Goal: Information Seeking & Learning: Learn about a topic

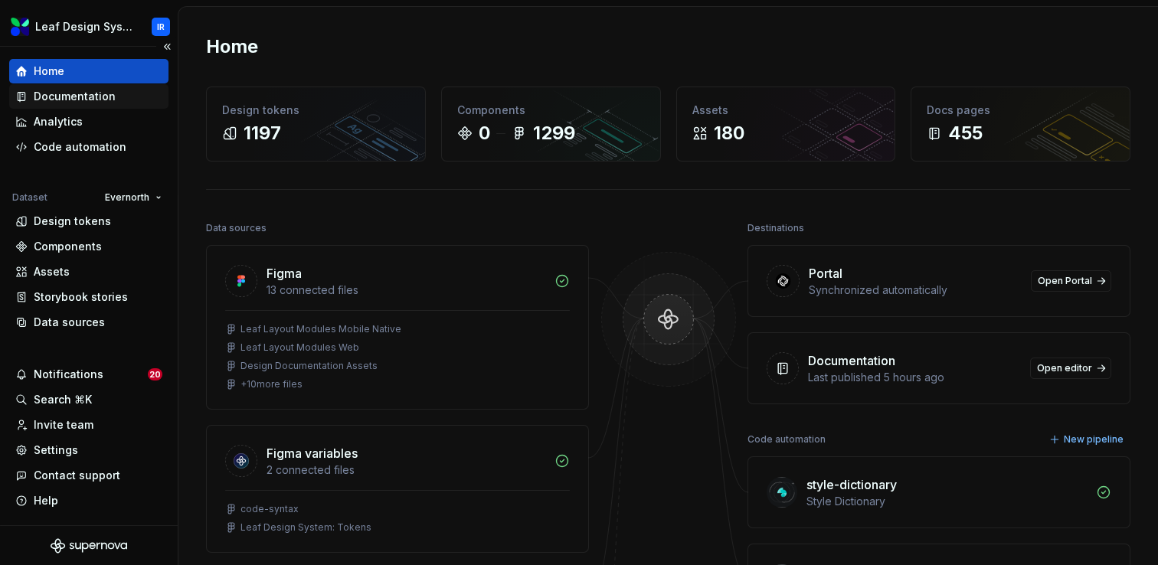
click at [87, 103] on div "Documentation" at bounding box center [75, 96] width 82 height 15
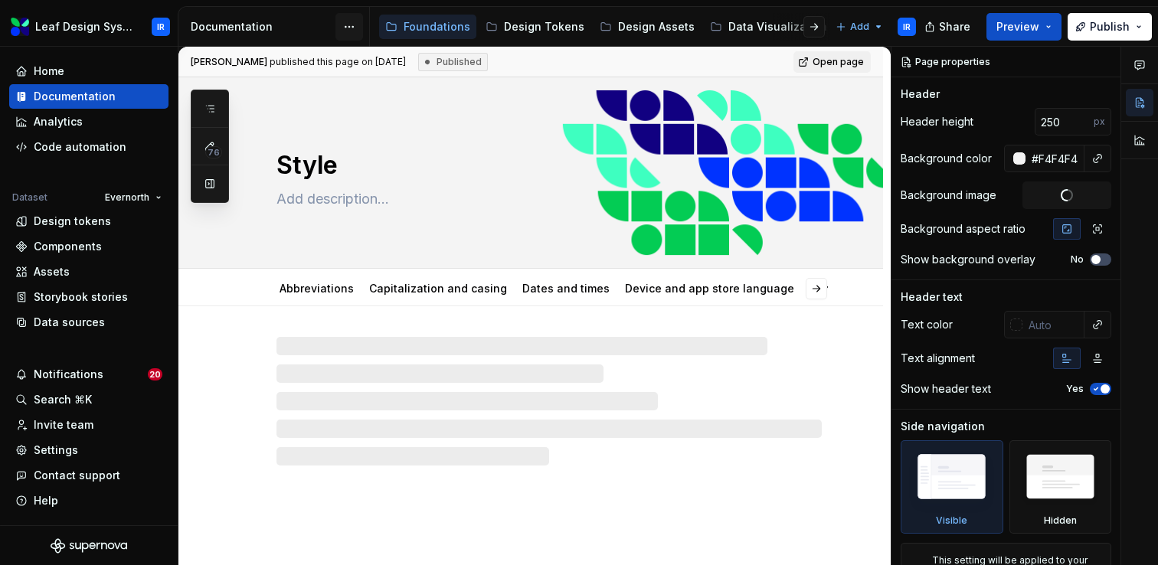
click at [351, 26] on html "Leaf Design System IR Home Documentation Analytics Code automation Dataset Ever…" at bounding box center [579, 282] width 1158 height 565
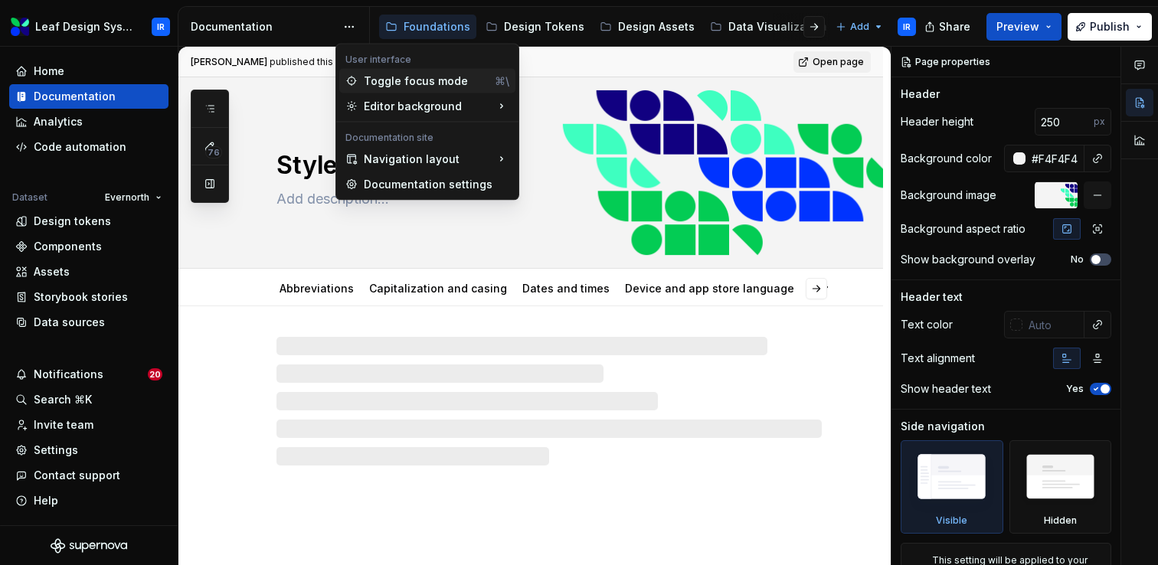
click at [388, 87] on div "Toggle focus mode" at bounding box center [426, 81] width 125 height 15
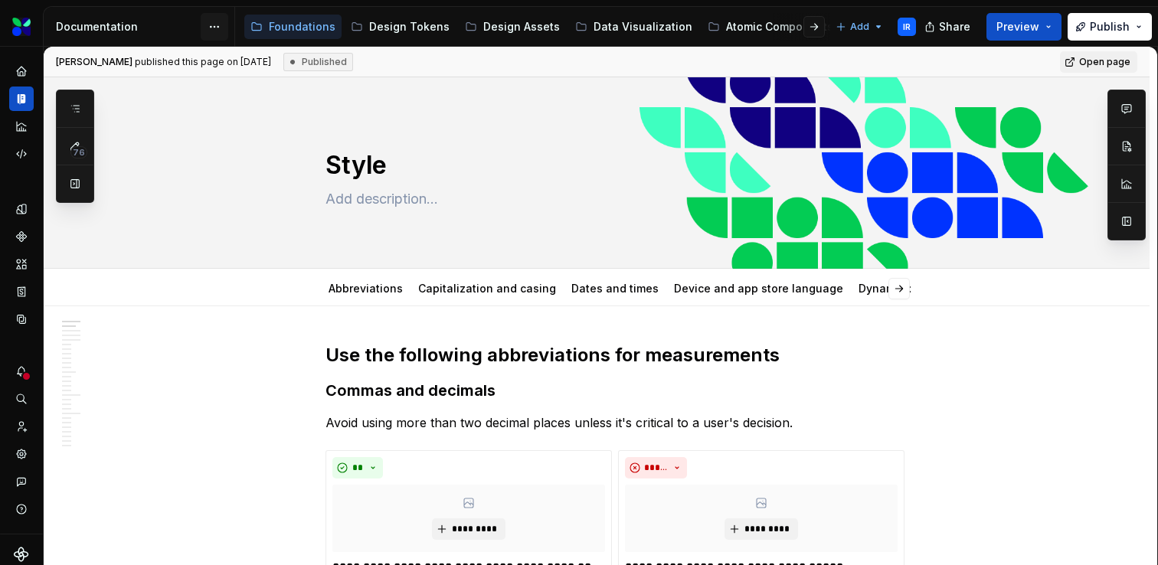
click at [218, 30] on html "Leaf Design System IR Dataset Evernorth Documentation Accessibility guide for t…" at bounding box center [579, 282] width 1158 height 565
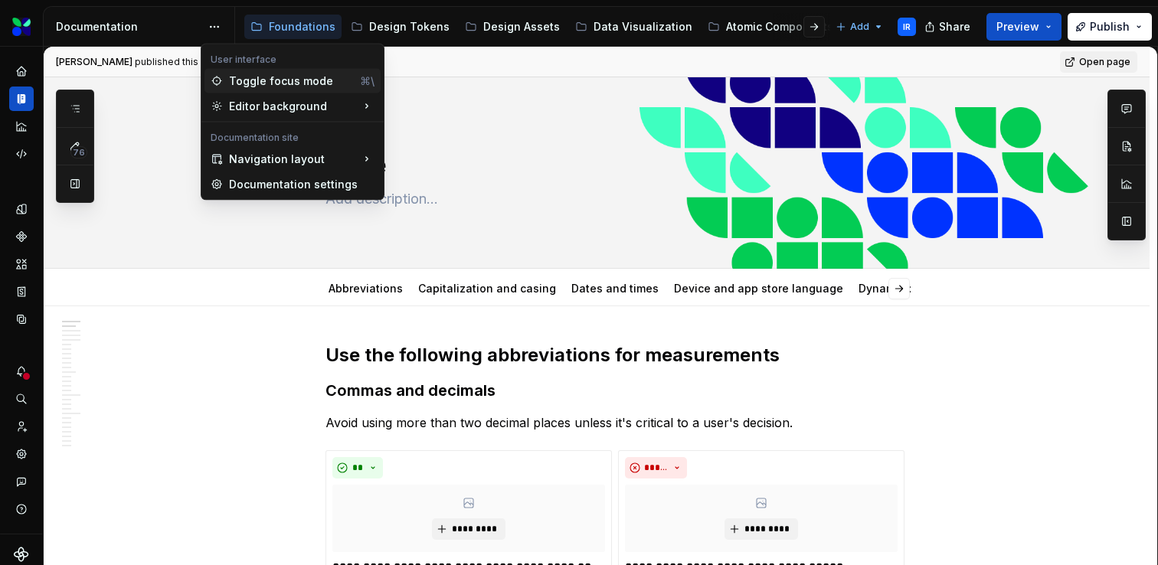
click at [238, 84] on div "Toggle focus mode" at bounding box center [291, 81] width 125 height 15
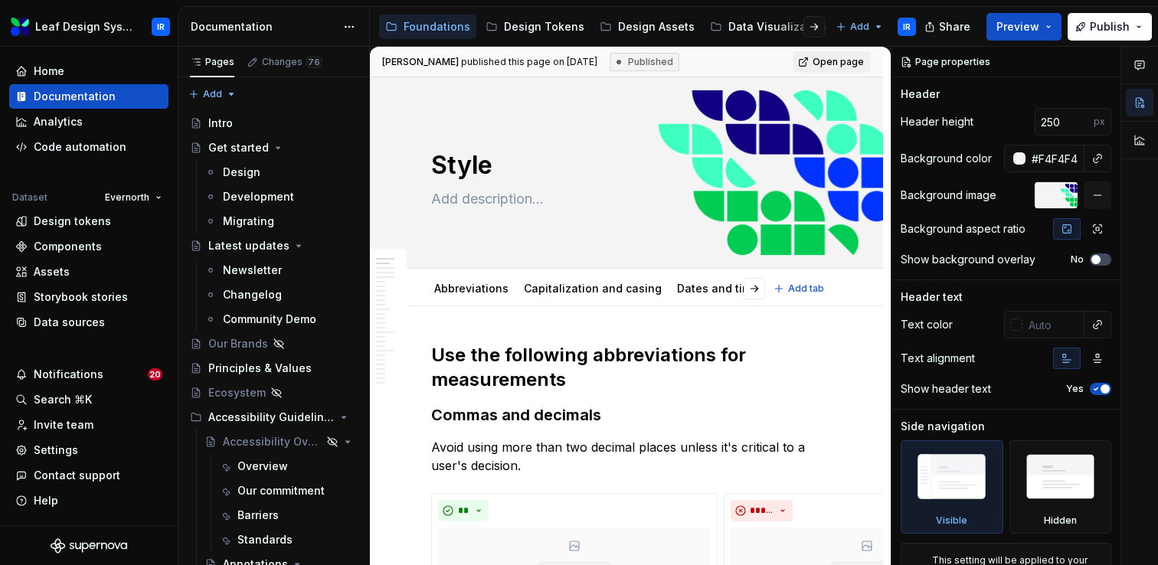
type textarea "*"
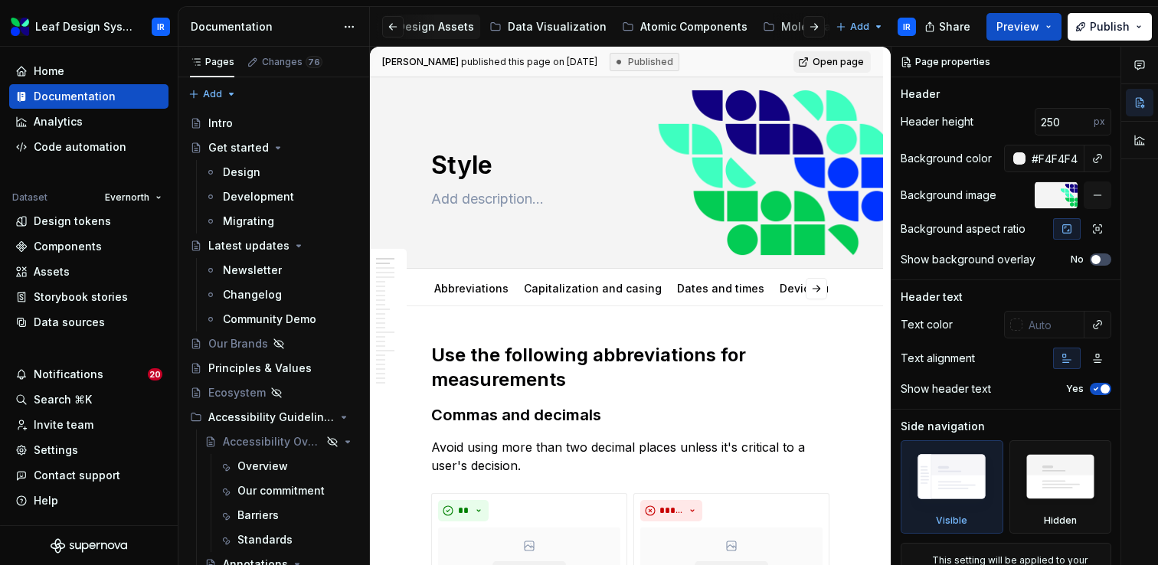
scroll to position [0, 225]
click at [636, 33] on div "Atomic Components" at bounding box center [689, 26] width 107 height 15
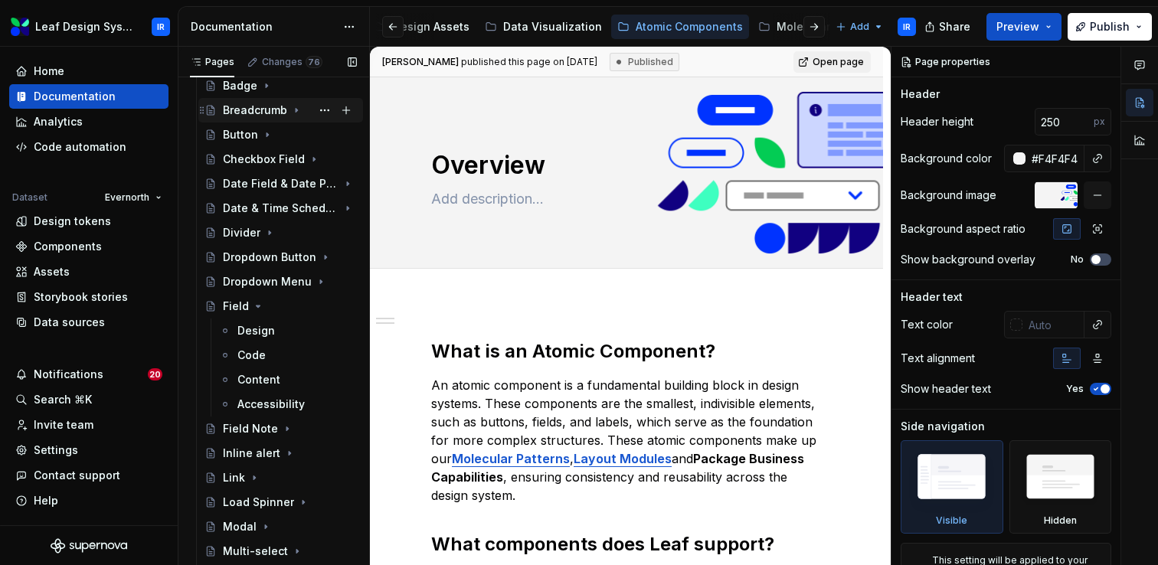
scroll to position [196, 0]
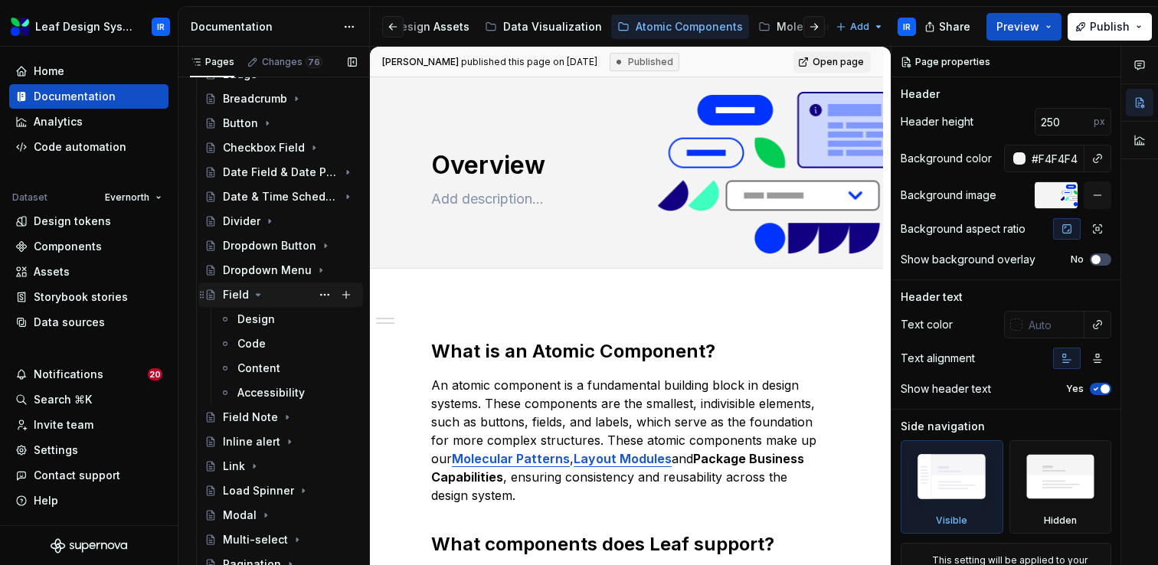
click at [258, 297] on icon "Page tree" at bounding box center [258, 295] width 12 height 12
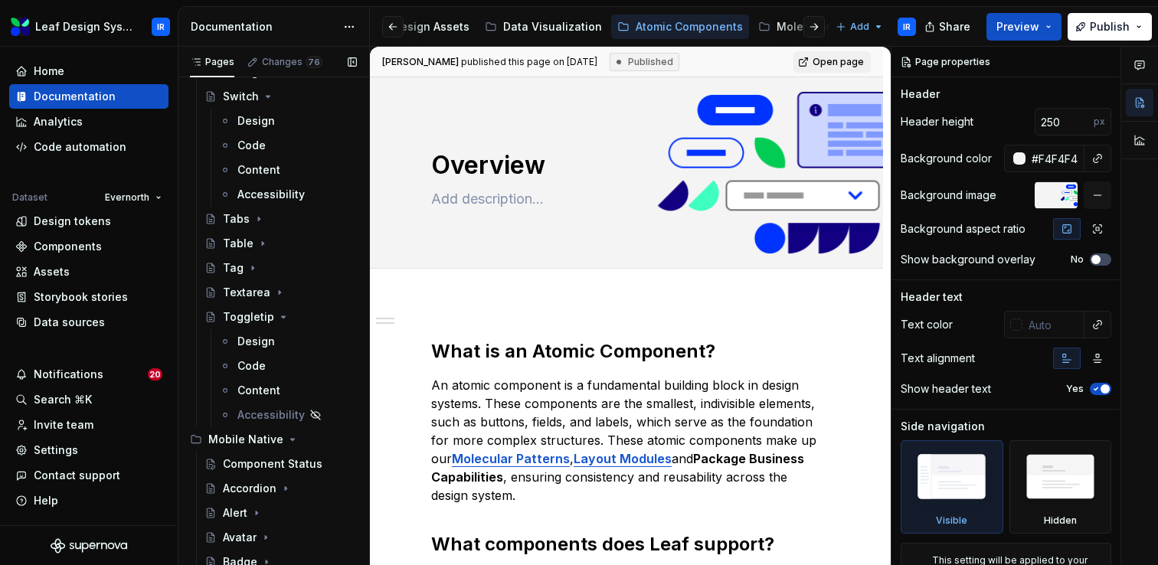
scroll to position [772, 0]
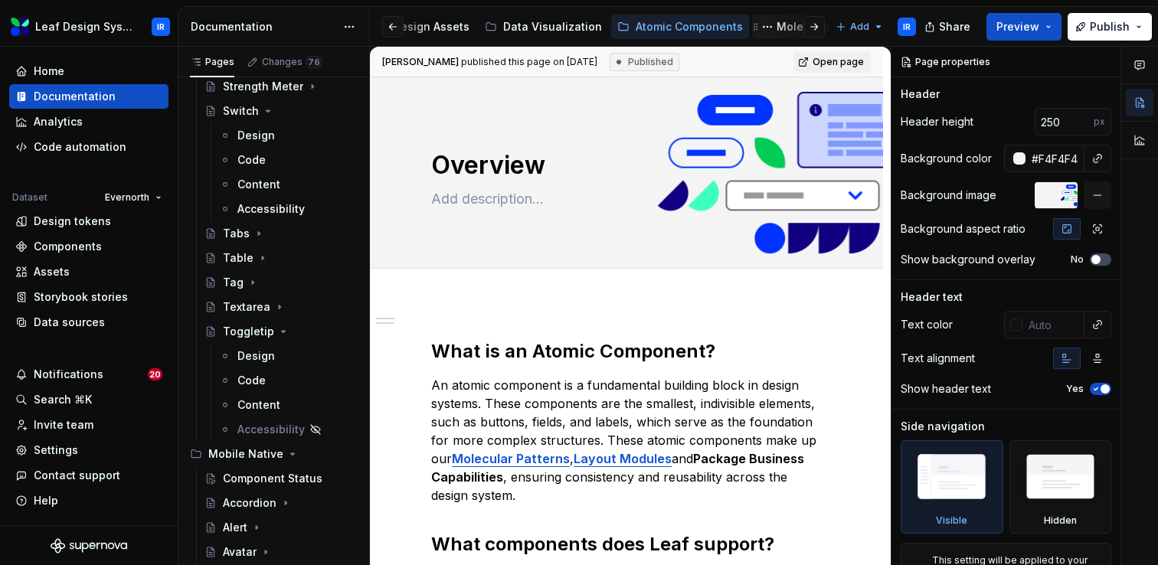
click at [777, 32] on div "Molecular Patterns" at bounding box center [828, 26] width 102 height 15
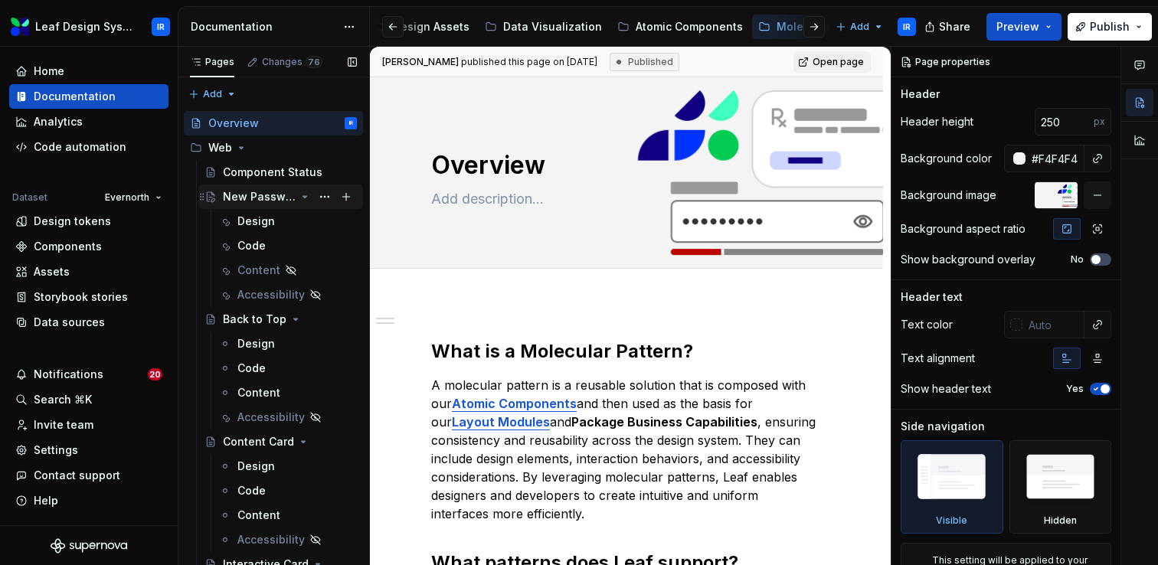
click at [304, 198] on icon "Page tree" at bounding box center [305, 197] width 12 height 12
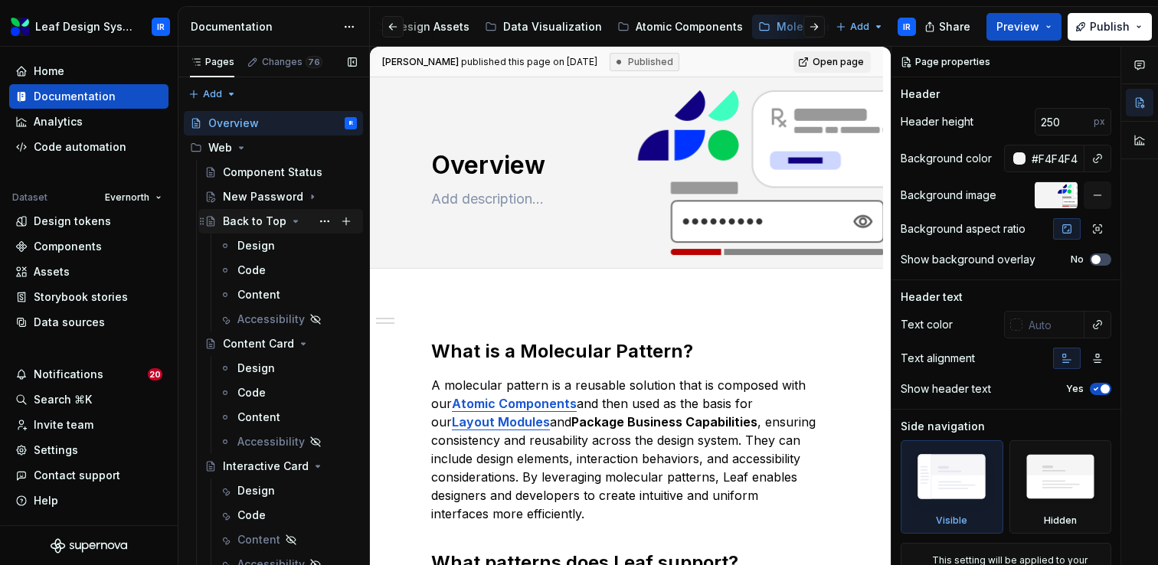
click at [294, 221] on icon "Page tree" at bounding box center [296, 222] width 4 height 2
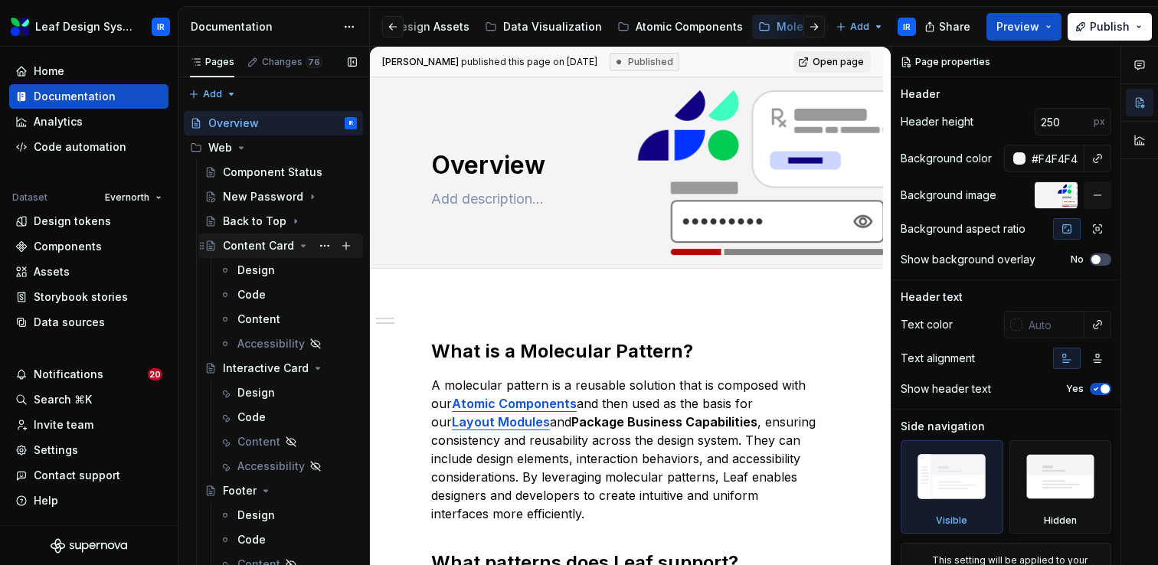
click at [300, 247] on icon "Page tree" at bounding box center [303, 246] width 12 height 12
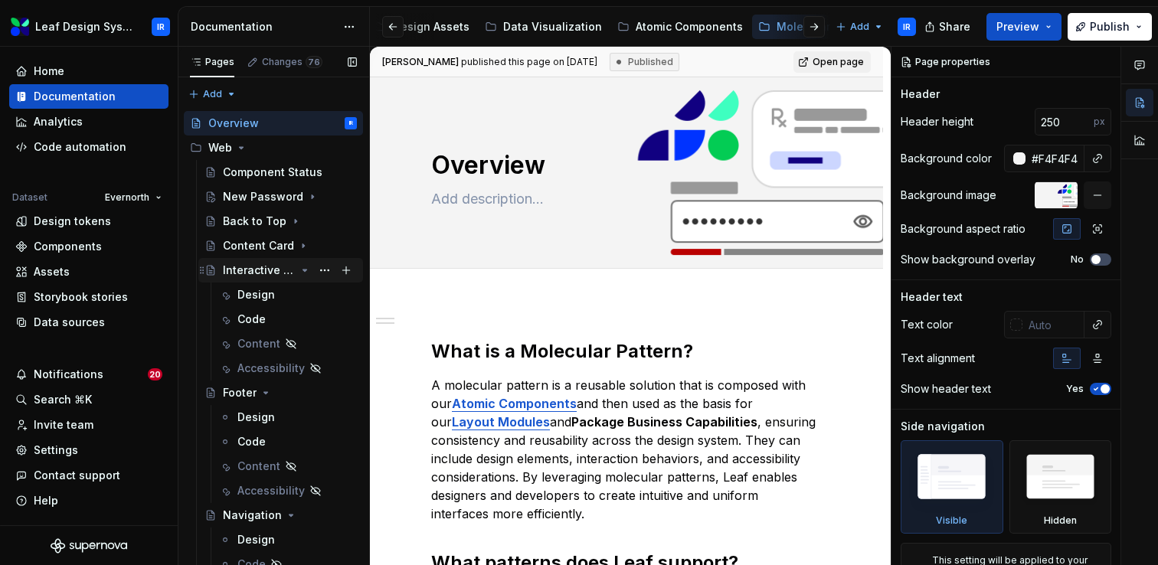
click at [308, 274] on icon "Page tree" at bounding box center [305, 270] width 12 height 12
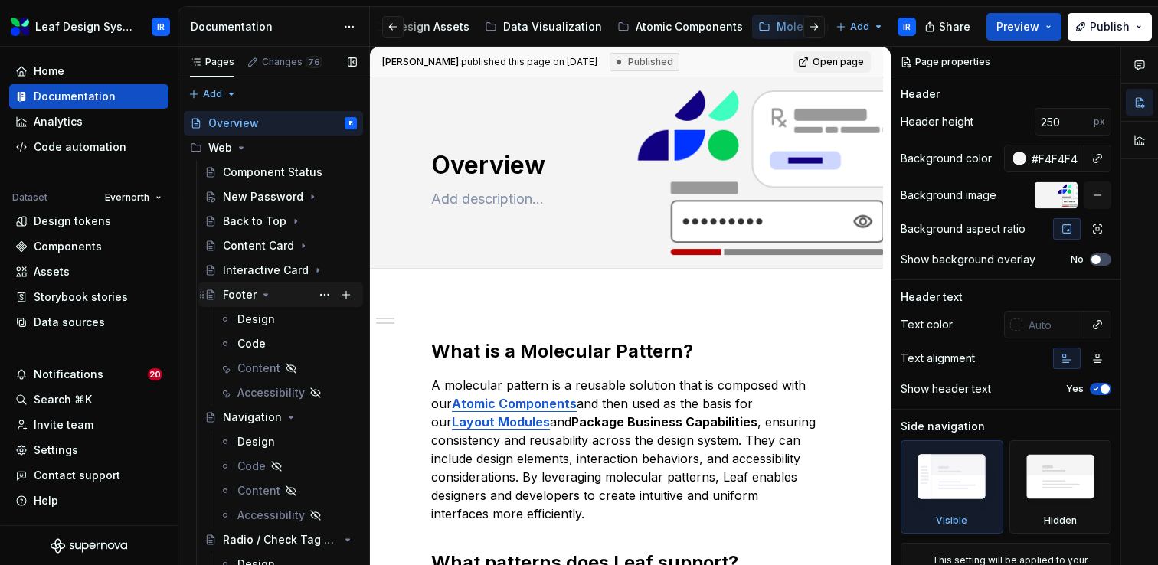
click at [266, 296] on icon "Page tree" at bounding box center [266, 295] width 12 height 12
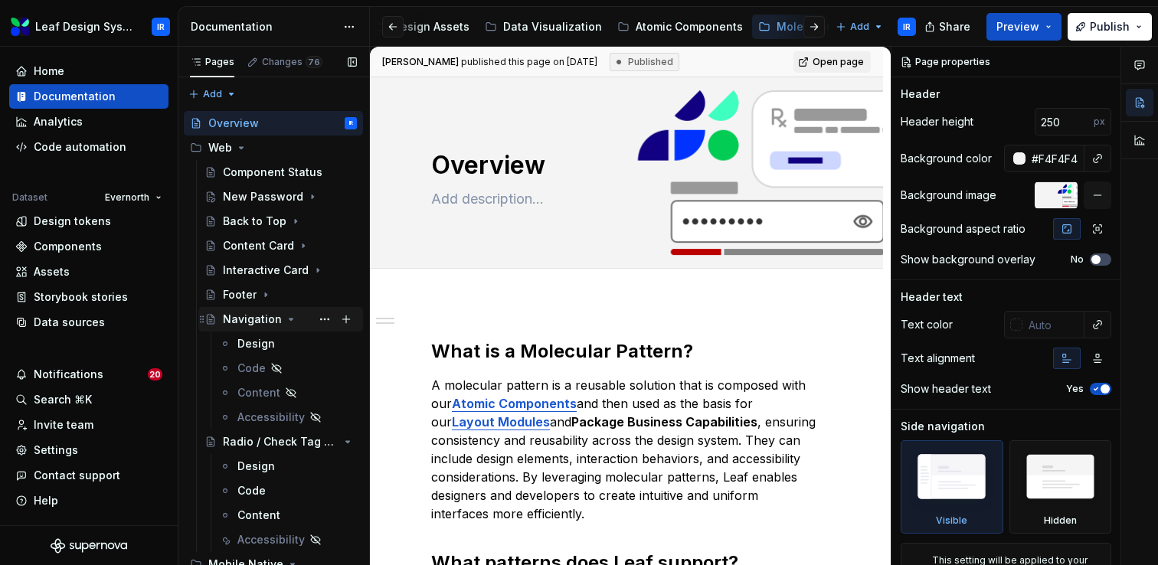
click at [285, 323] on icon "Page tree" at bounding box center [291, 319] width 12 height 12
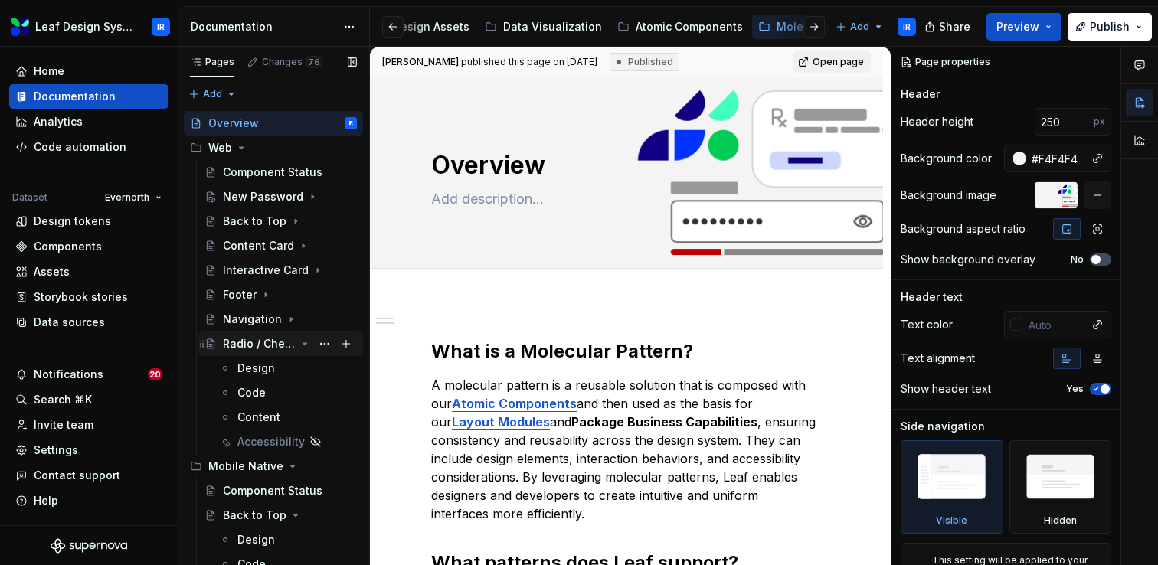
click at [304, 346] on icon "Page tree" at bounding box center [305, 344] width 12 height 12
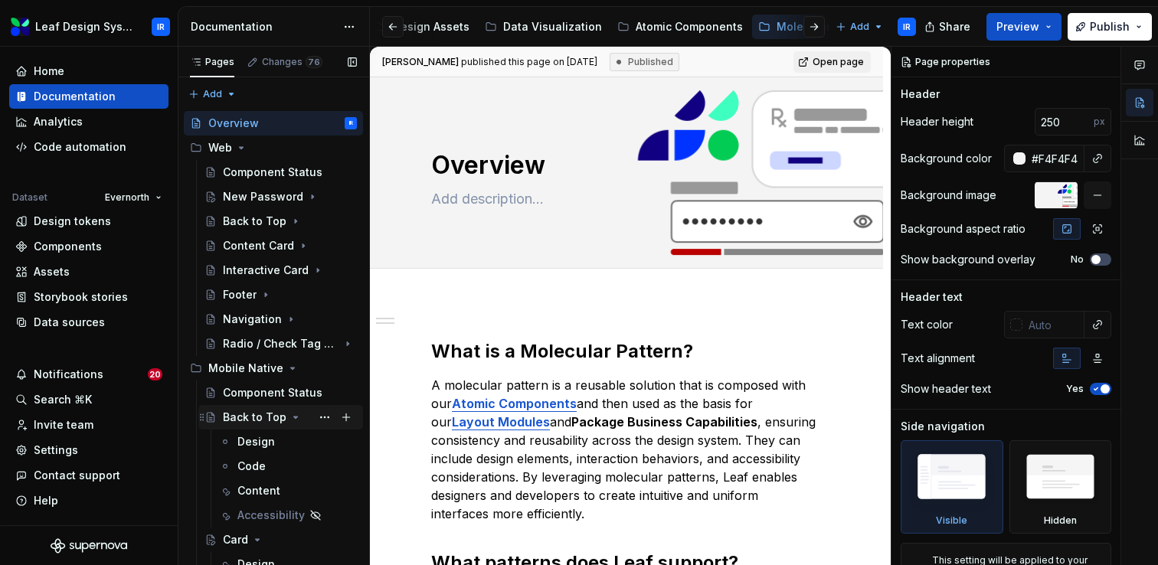
click at [293, 419] on icon "Page tree" at bounding box center [296, 417] width 12 height 12
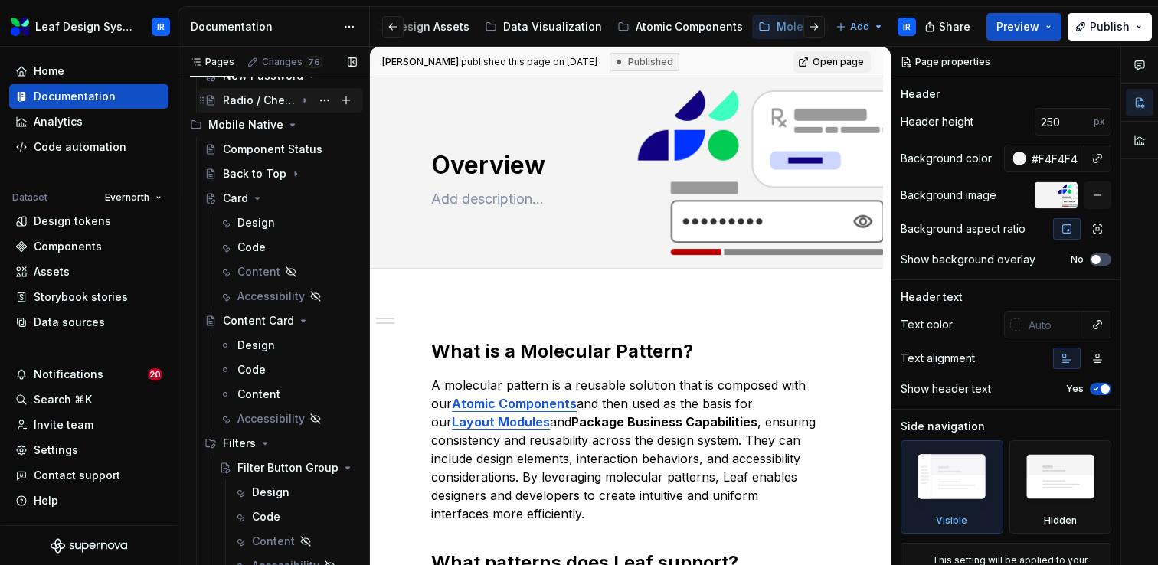
scroll to position [256, 0]
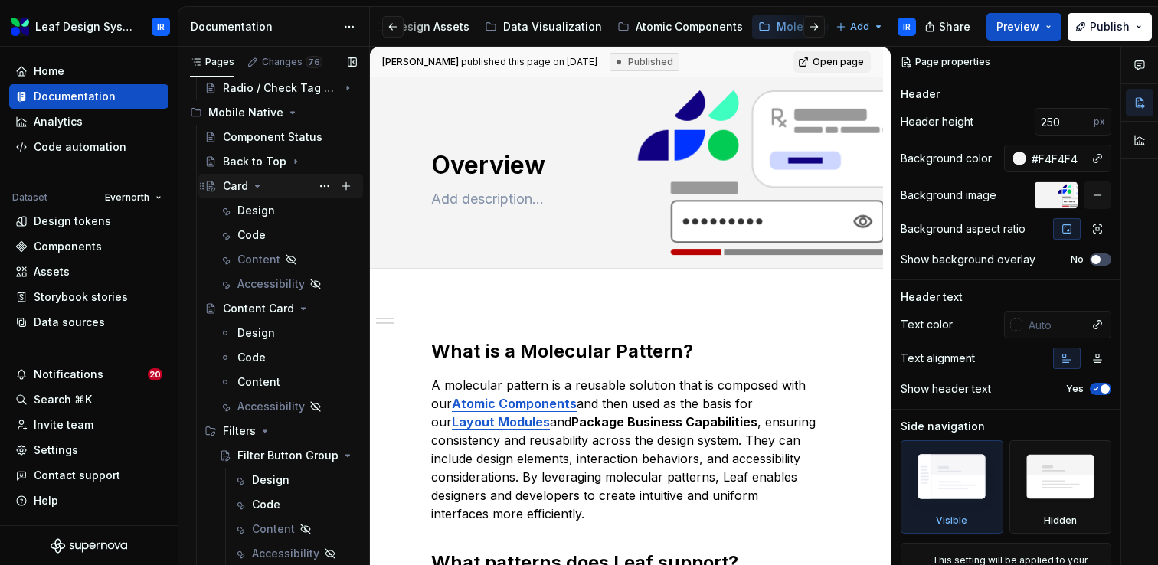
click at [261, 187] on icon "Page tree" at bounding box center [257, 186] width 12 height 12
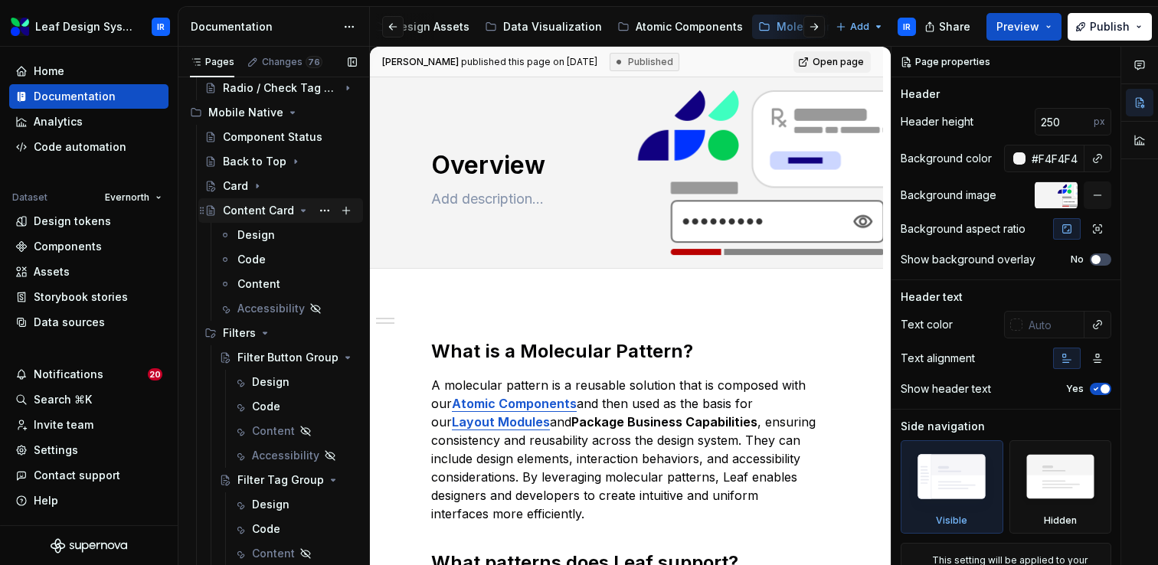
click at [298, 212] on icon "Page tree" at bounding box center [303, 211] width 12 height 12
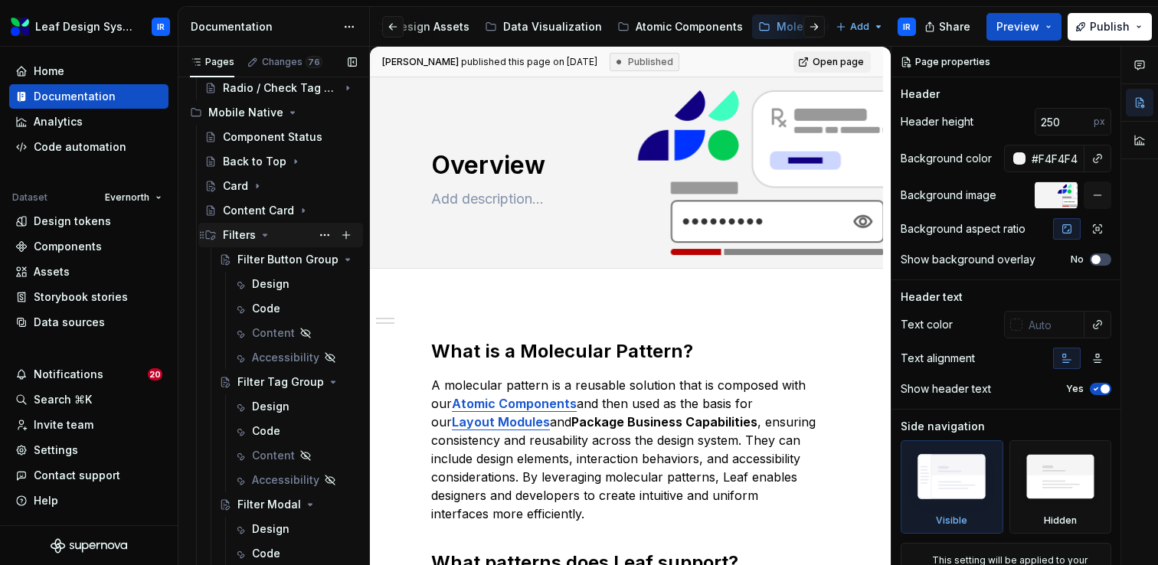
click at [264, 232] on icon "Page tree" at bounding box center [265, 235] width 12 height 12
click at [267, 236] on icon "Page tree" at bounding box center [265, 235] width 12 height 12
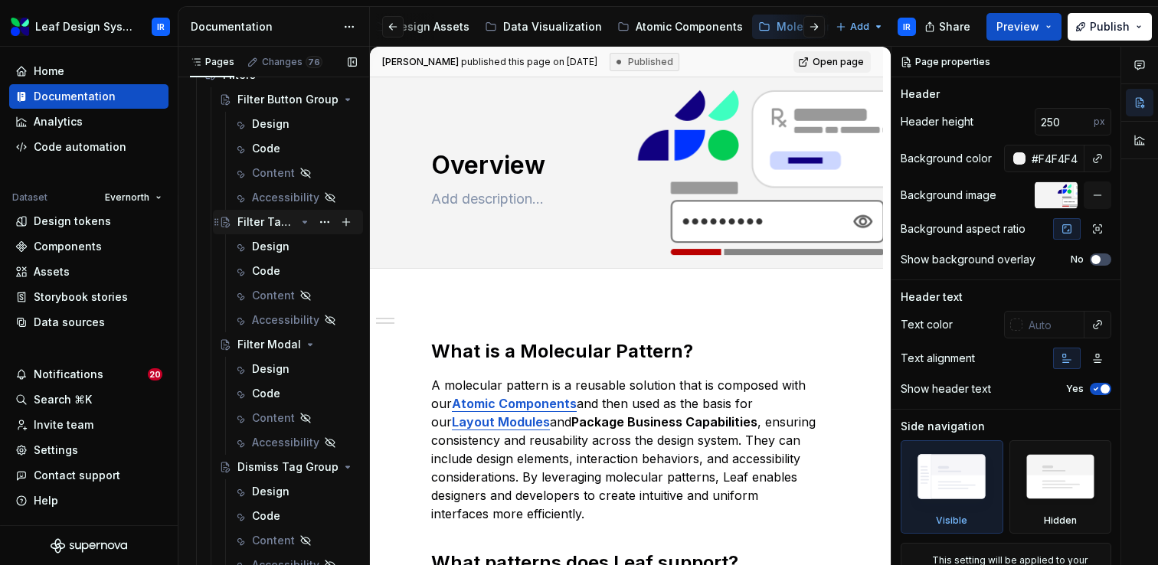
scroll to position [418, 0]
click at [321, 464] on button "Page tree" at bounding box center [324, 464] width 21 height 21
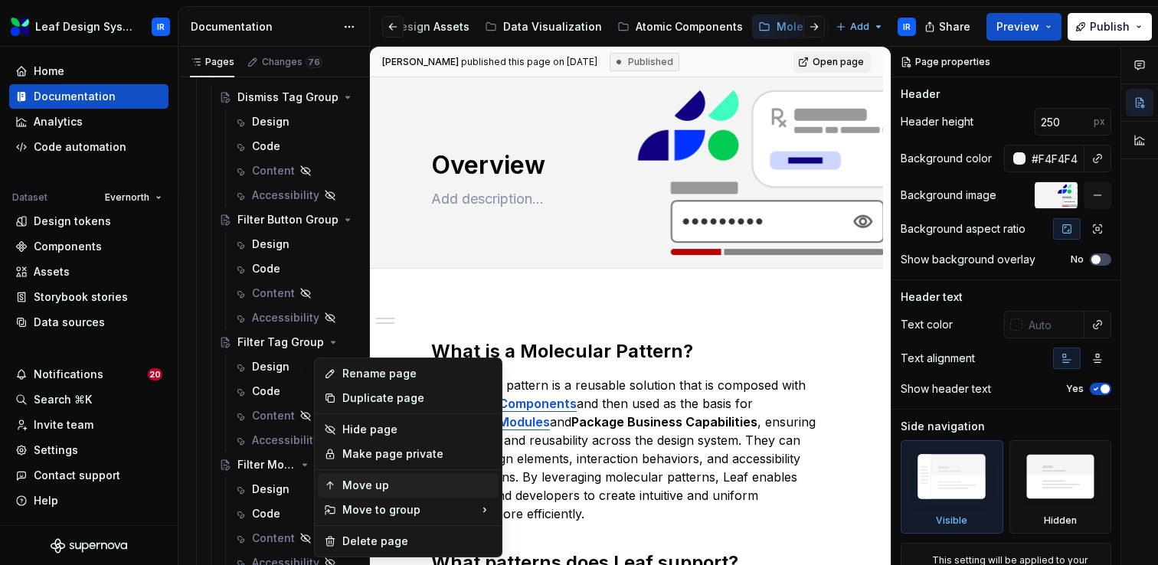
click at [390, 481] on div "Move up" at bounding box center [417, 485] width 150 height 15
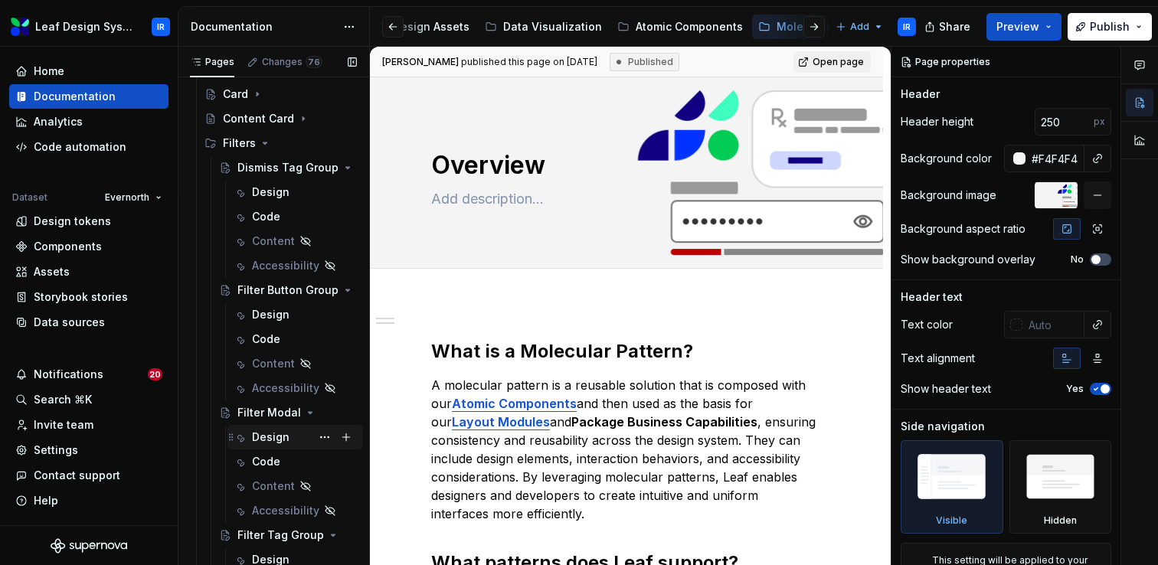
scroll to position [320, 0]
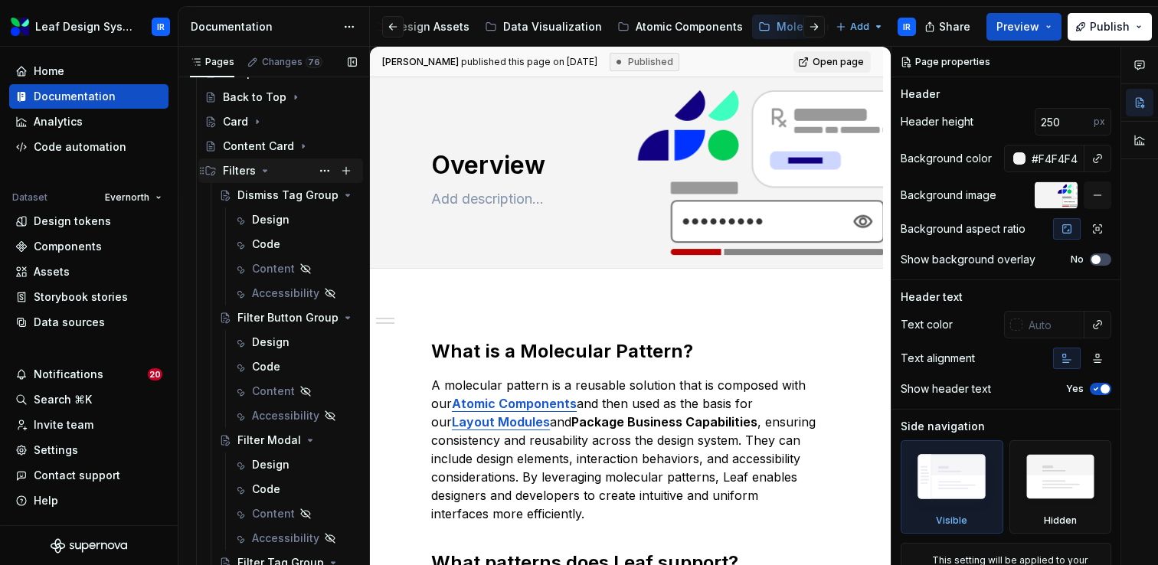
click at [267, 169] on icon "Page tree" at bounding box center [265, 171] width 12 height 12
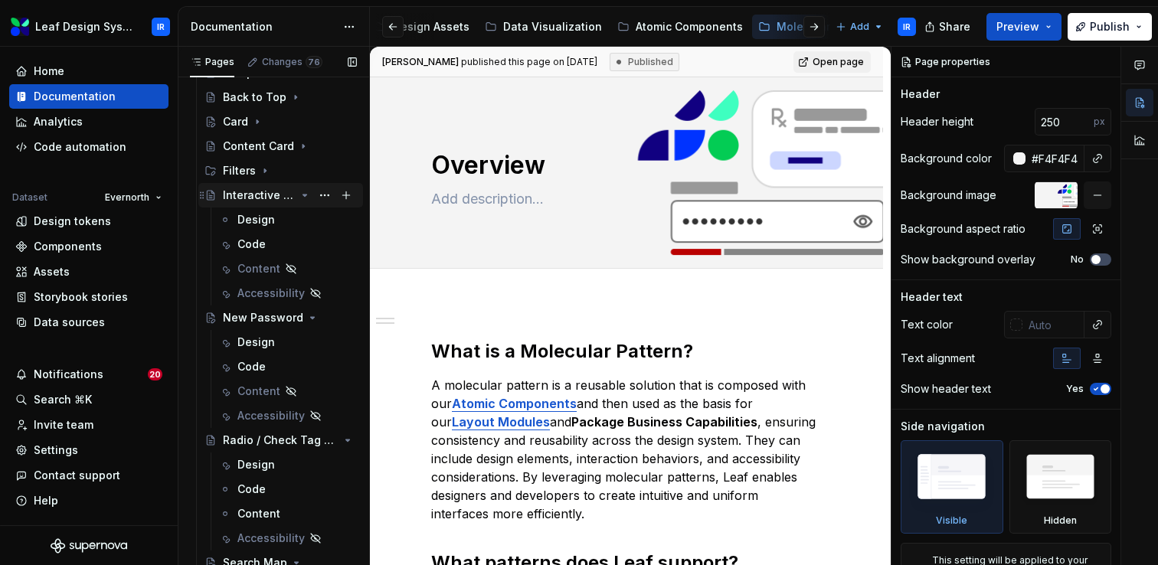
click at [303, 196] on icon "Page tree" at bounding box center [305, 195] width 12 height 12
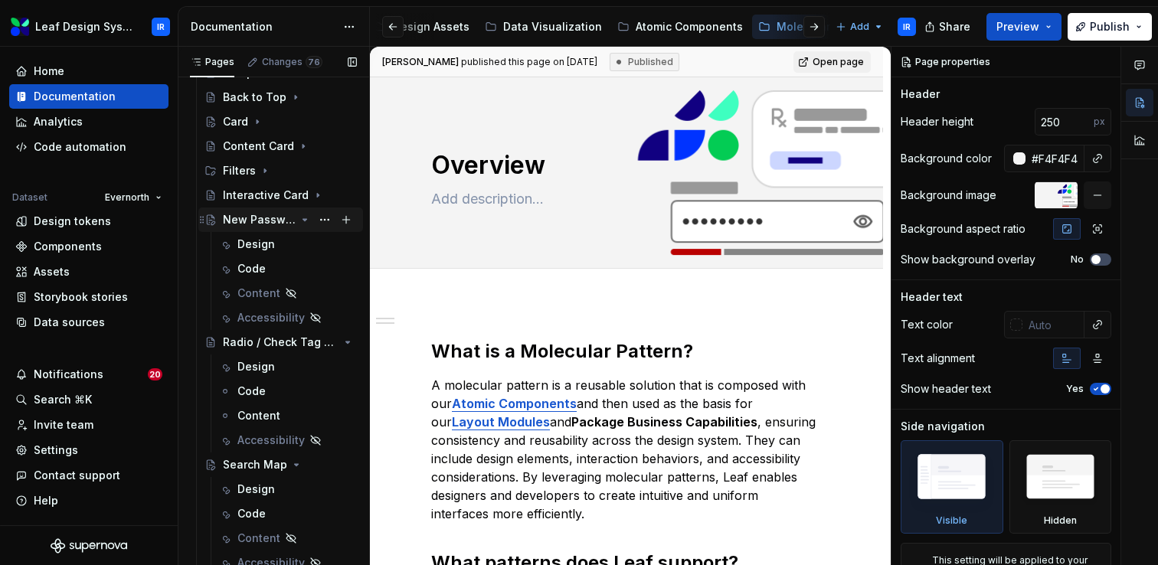
click at [303, 222] on icon "Page tree" at bounding box center [305, 220] width 12 height 12
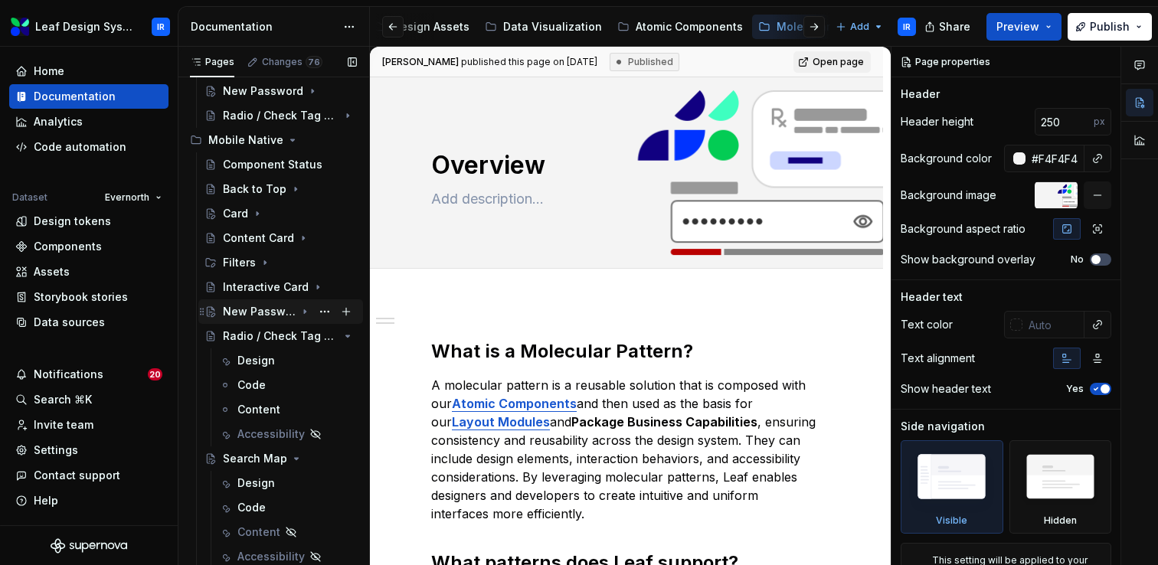
scroll to position [228, 0]
click at [305, 336] on icon "Page tree" at bounding box center [305, 337] width 4 height 2
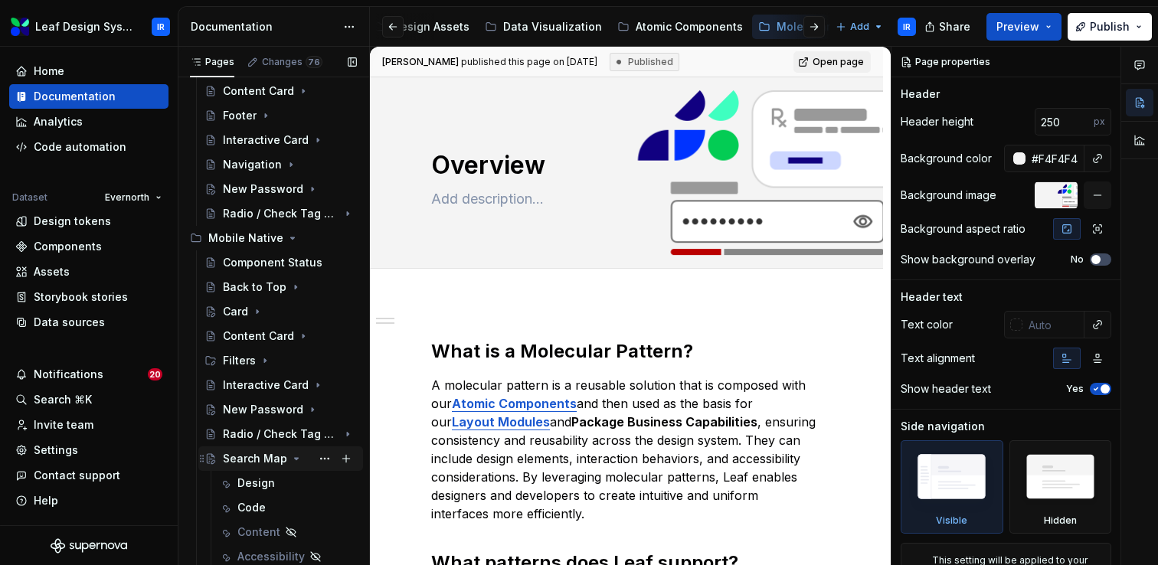
click at [291, 460] on icon "Page tree" at bounding box center [296, 459] width 12 height 12
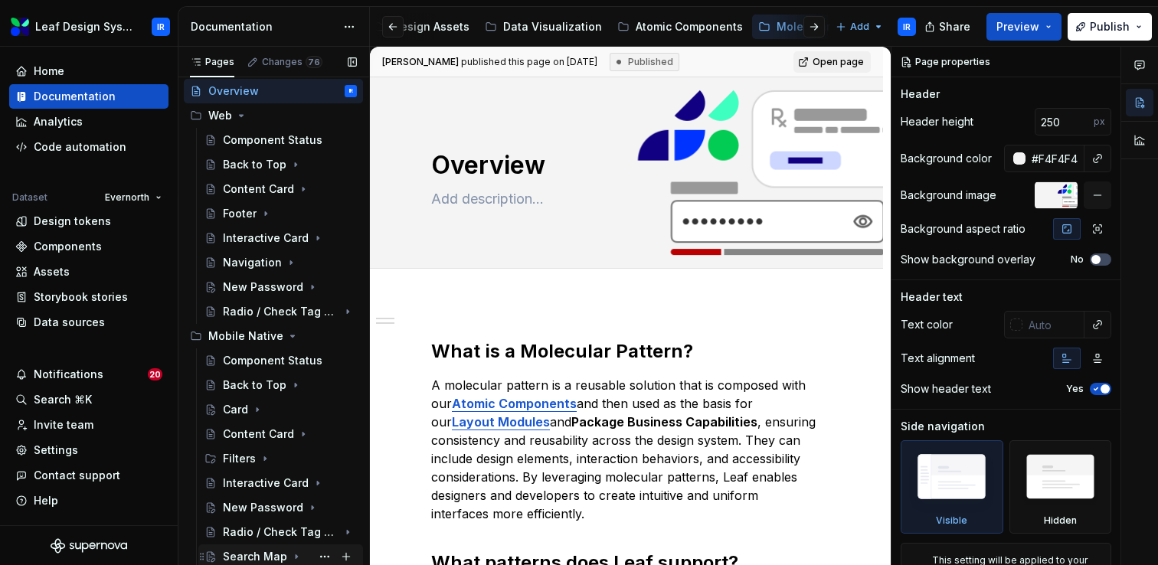
scroll to position [32, 0]
type textarea "*"
